Goal: Information Seeking & Learning: Learn about a topic

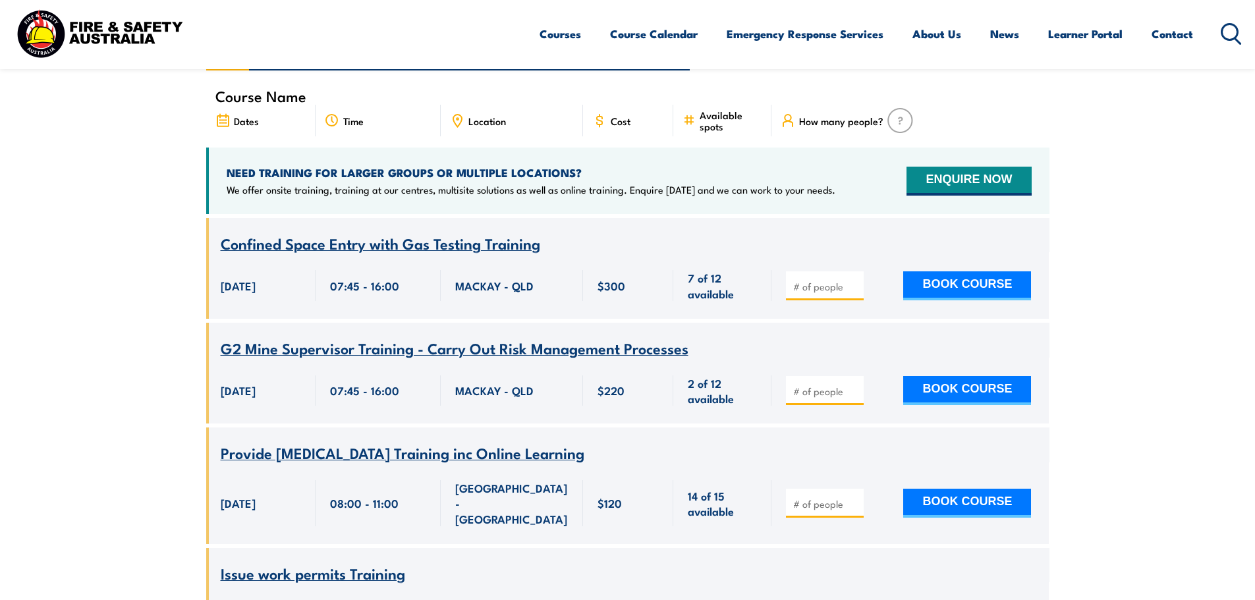
scroll to position [461, 0]
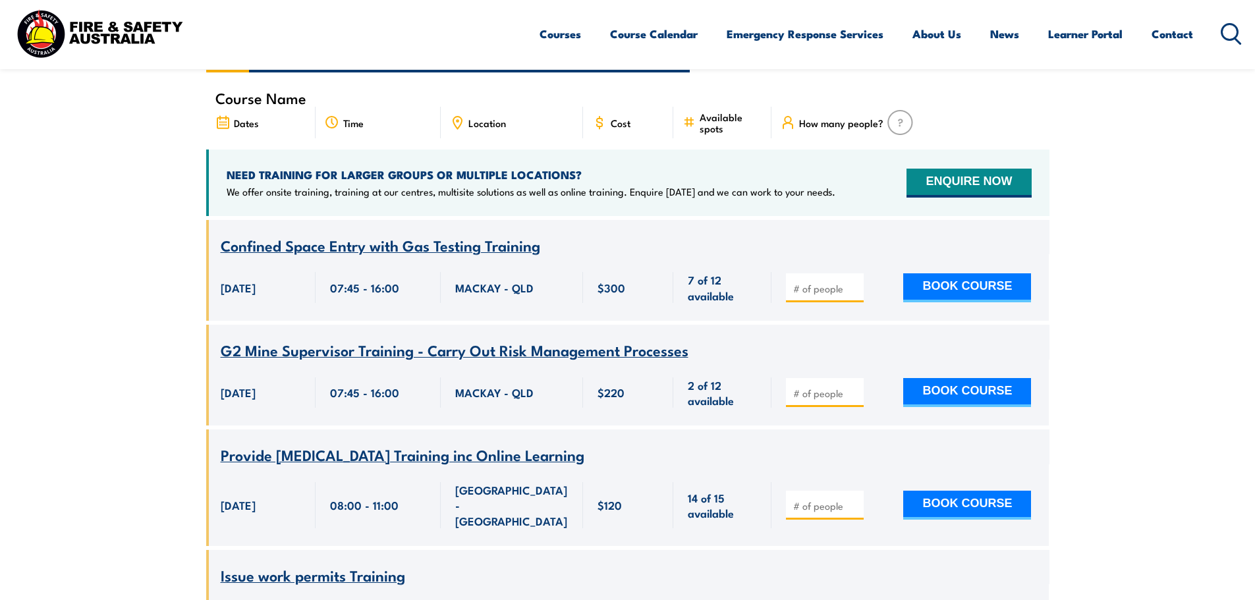
click at [491, 117] on span "Location" at bounding box center [487, 122] width 38 height 11
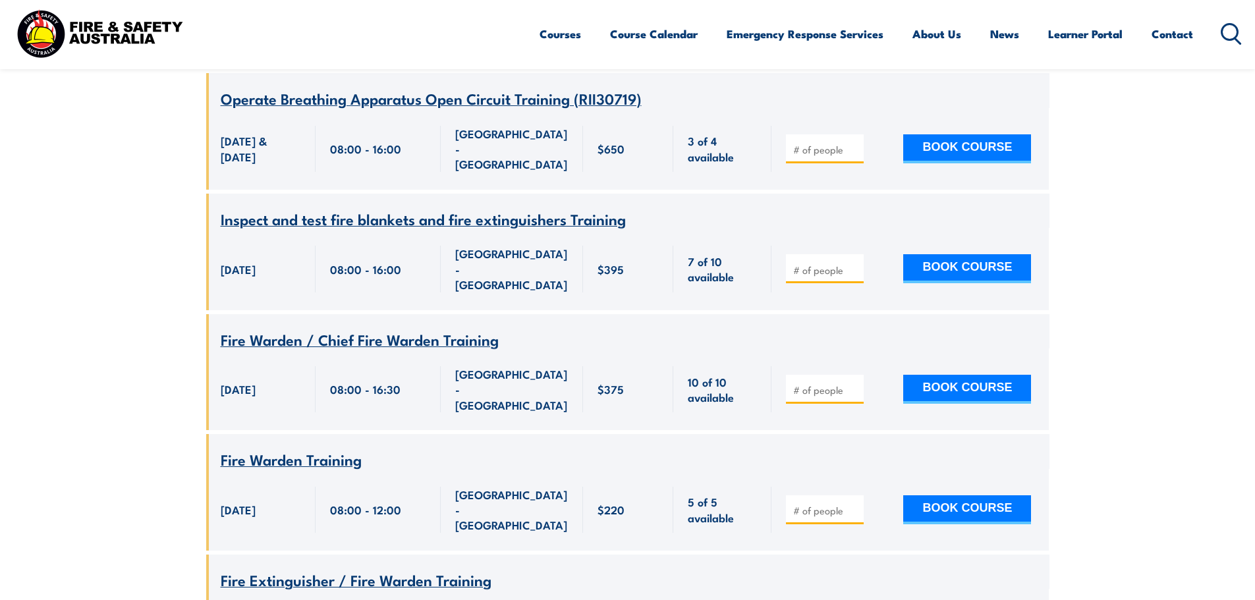
scroll to position [45966, 0]
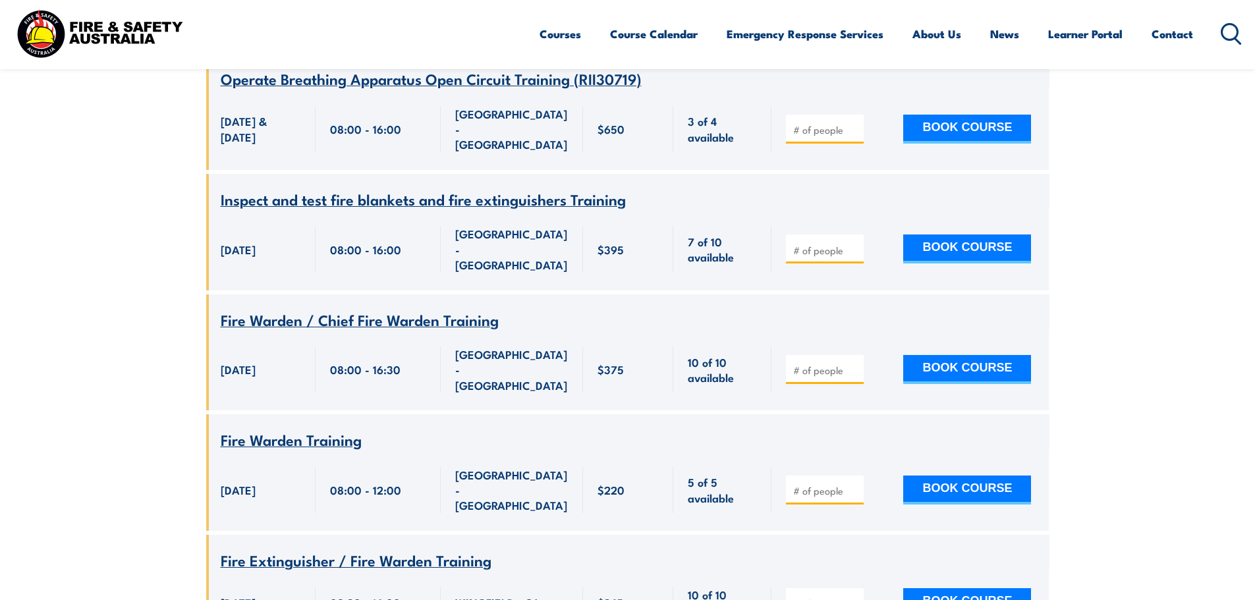
click at [1229, 36] on icon at bounding box center [1230, 34] width 21 height 22
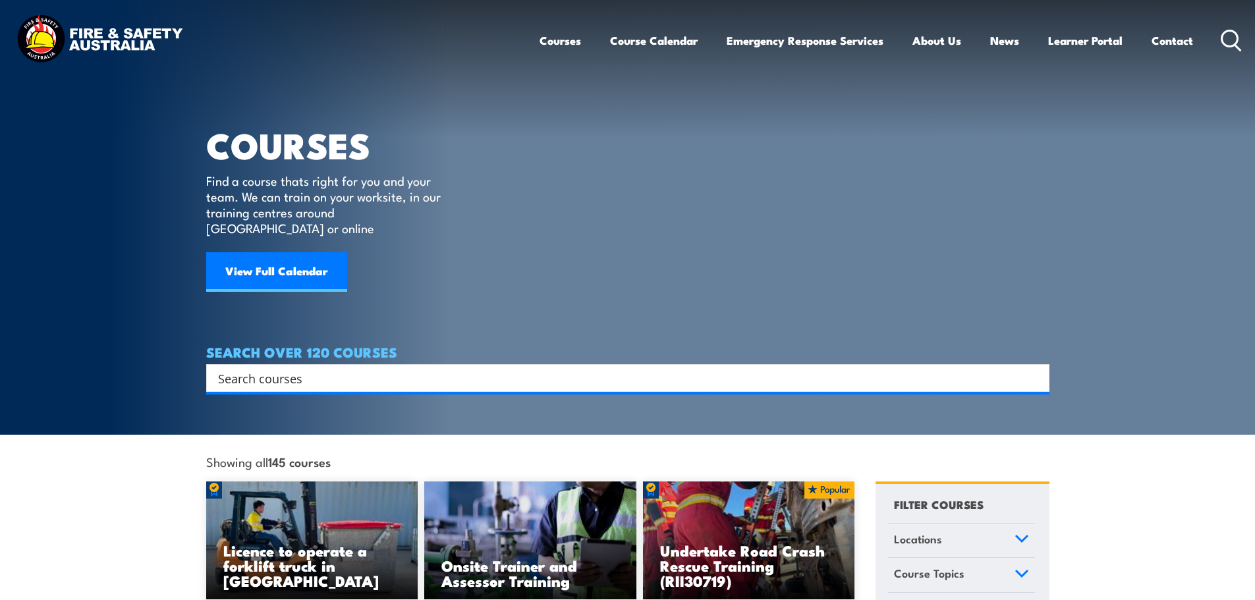
click at [344, 368] on input "Search input" at bounding box center [619, 378] width 802 height 20
type input "health safety representative"
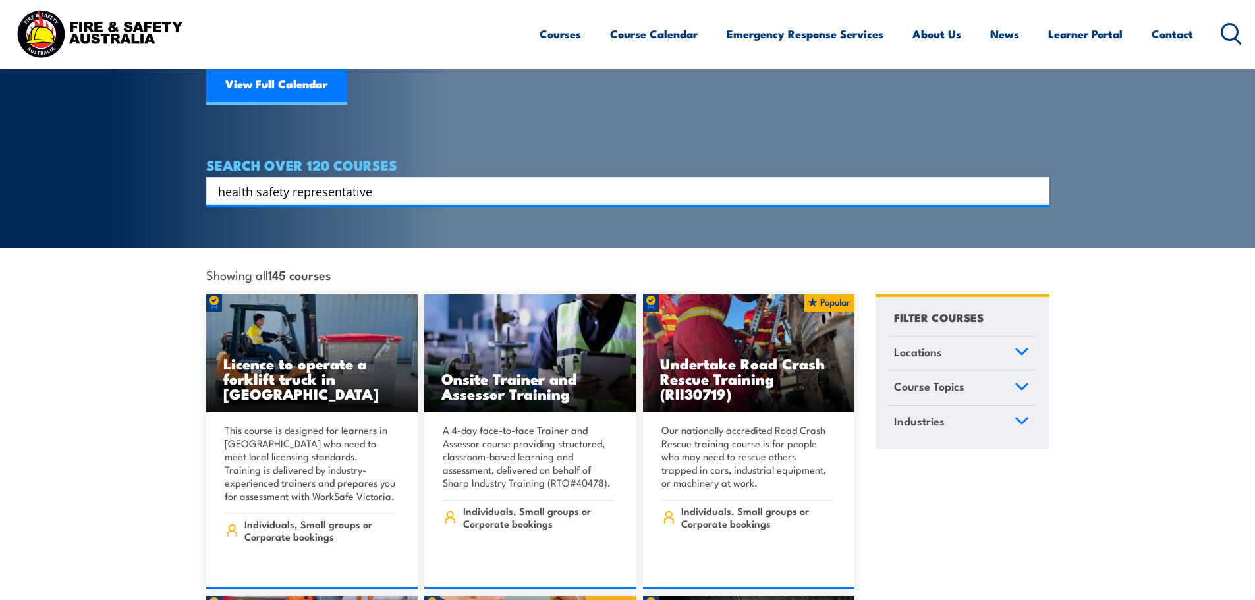
scroll to position [198, 0]
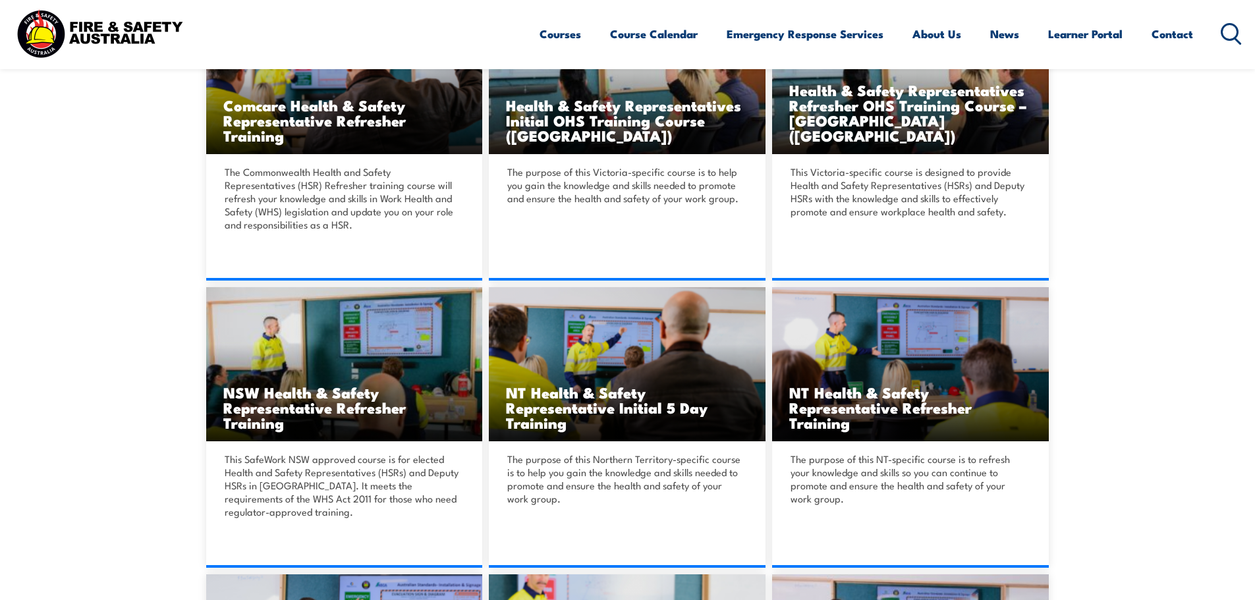
scroll to position [724, 0]
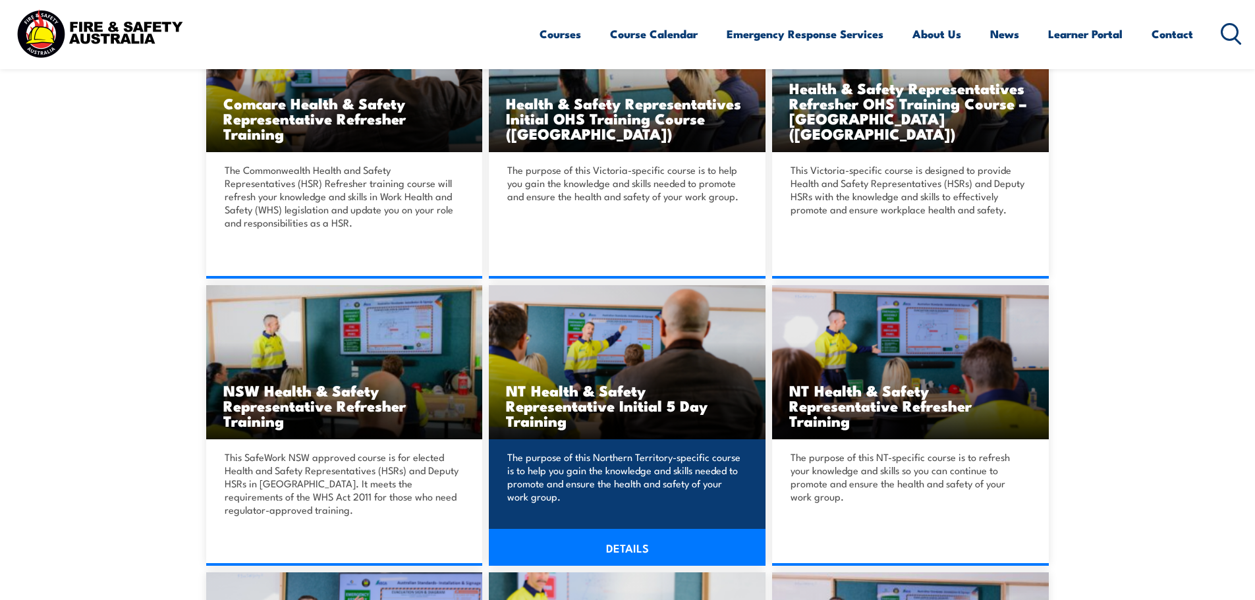
click at [621, 390] on h3 "NT Health & Safety Representative Initial 5 Day Training" at bounding box center [627, 405] width 242 height 45
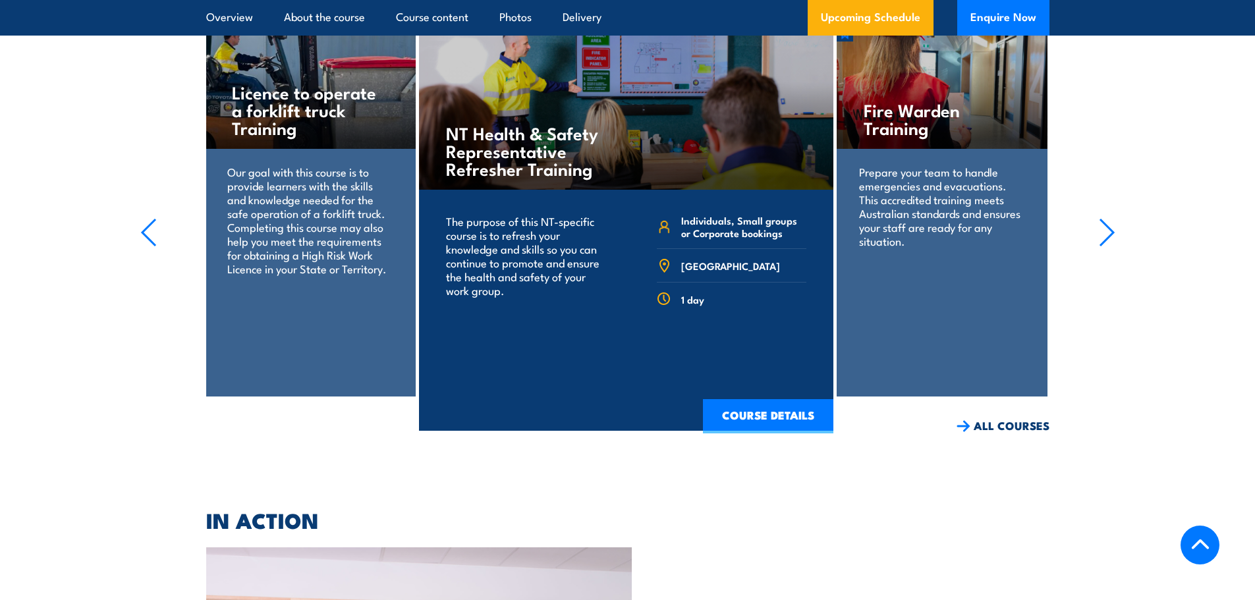
scroll to position [1976, 0]
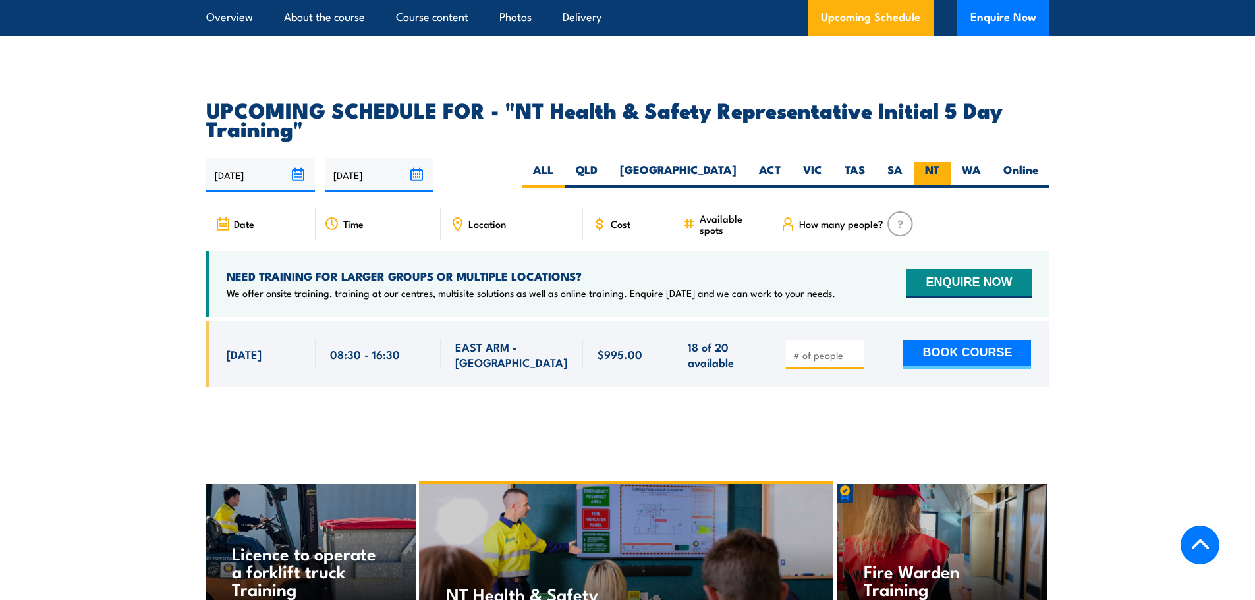
click at [932, 162] on label "NT" at bounding box center [931, 175] width 37 height 26
click at [939, 162] on input "NT" at bounding box center [943, 166] width 9 height 9
radio input "true"
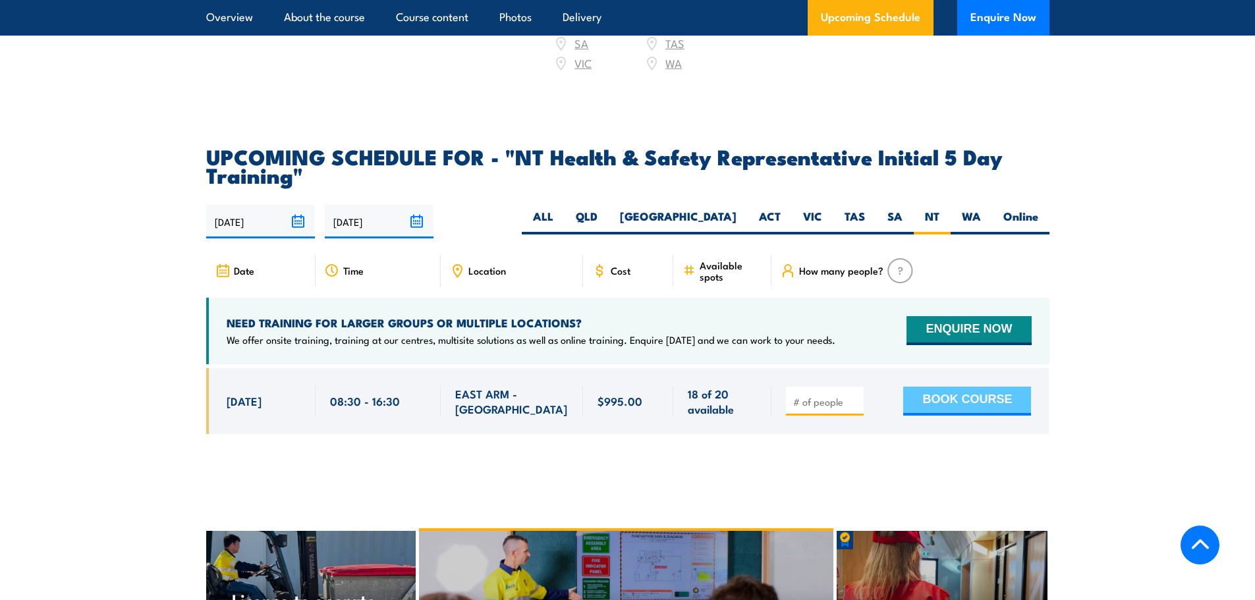
scroll to position [1924, 0]
